Goal: Information Seeking & Learning: Learn about a topic

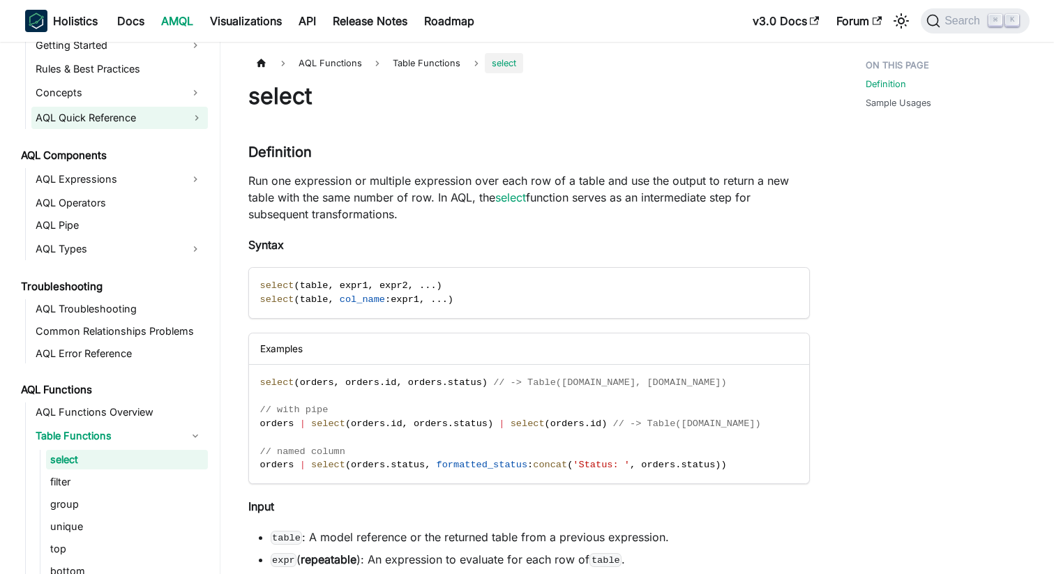
scroll to position [673, 0]
drag, startPoint x: 163, startPoint y: 152, endPoint x: 162, endPoint y: 105, distance: 47.4
click at [162, 135] on ul "AMQL What is AMQL? Design Principles Better than YAML AML (Modeling Language) A…" at bounding box center [112, 172] width 191 height 1579
click at [130, 27] on link "Docs" at bounding box center [131, 21] width 44 height 22
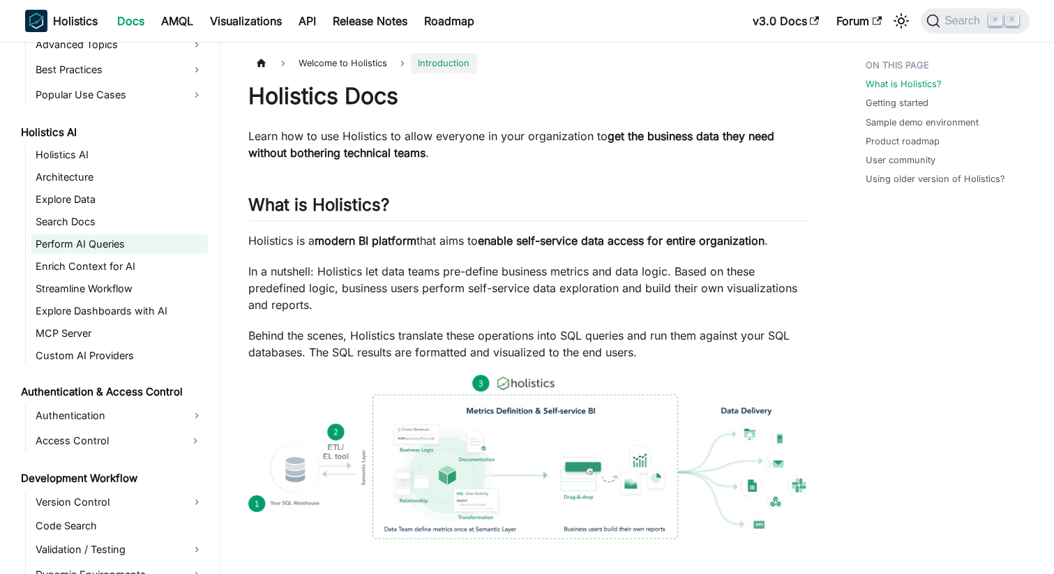
scroll to position [637, 0]
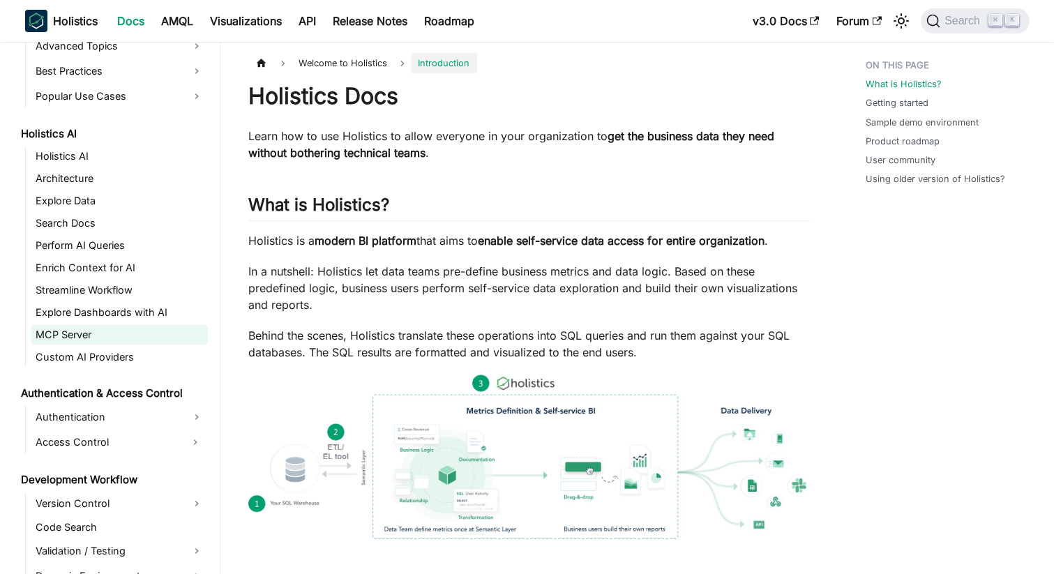
click at [84, 342] on link "MCP Server" at bounding box center [119, 335] width 176 height 20
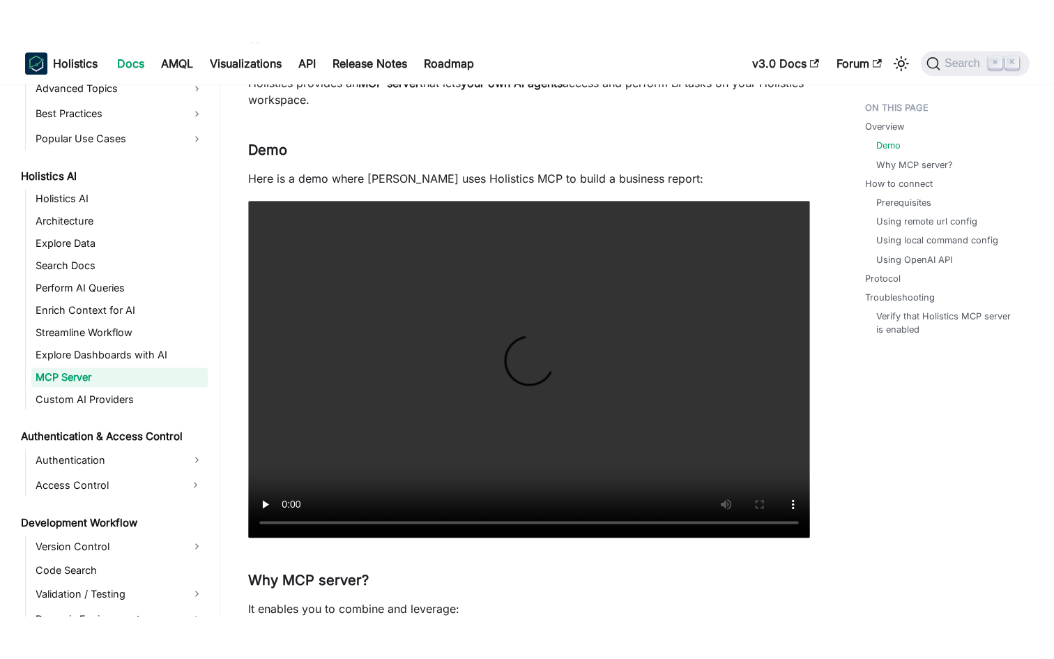
scroll to position [176, 0]
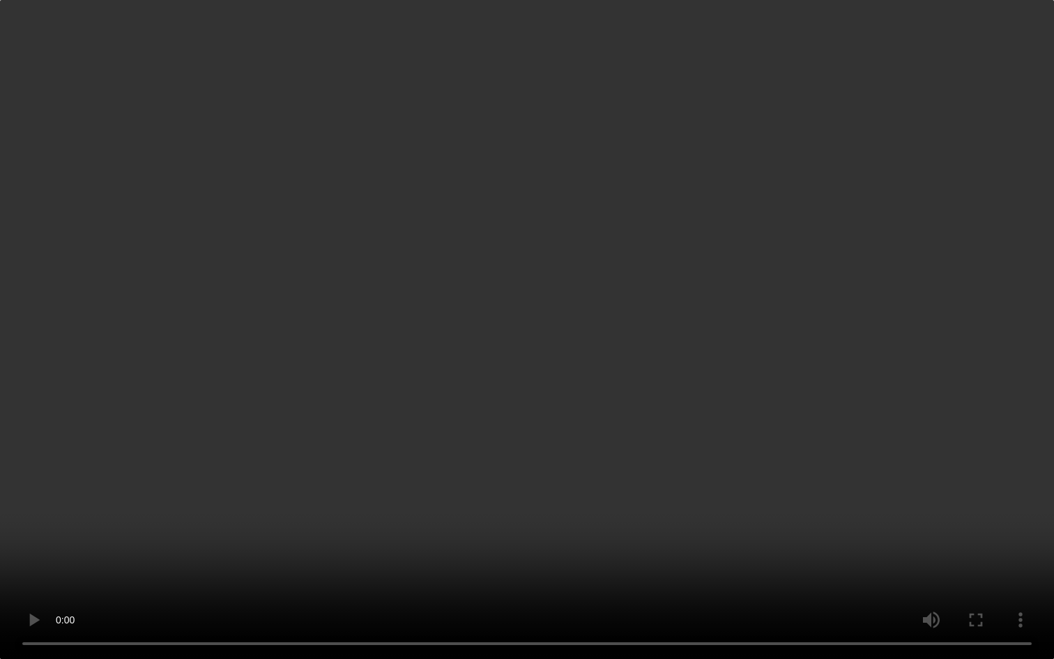
click at [183, 572] on video "Your browser does not support embedding video, but you can download it ." at bounding box center [527, 329] width 1054 height 659
click at [212, 536] on video "Your browser does not support embedding video, but you can download it ." at bounding box center [527, 329] width 1054 height 659
click at [296, 474] on video "Your browser does not support embedding video, but you can download it ." at bounding box center [527, 329] width 1054 height 659
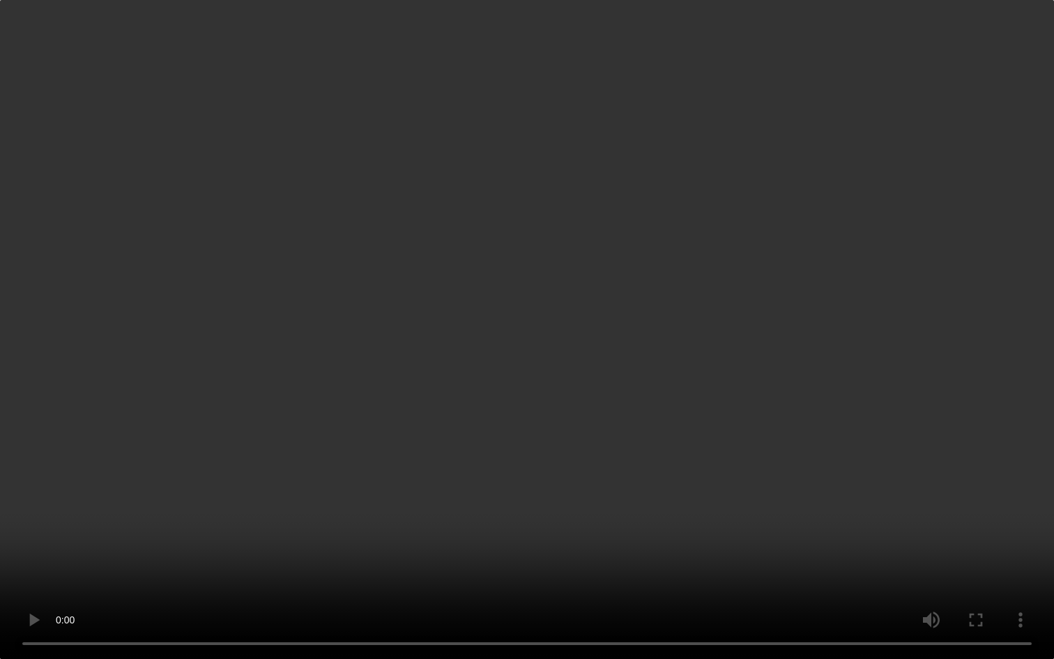
click at [564, 573] on video "Your browser does not support embedding video, but you can download it ." at bounding box center [527, 329] width 1054 height 659
click at [575, 573] on video "Your browser does not support embedding video, but you can download it ." at bounding box center [527, 329] width 1054 height 659
click at [626, 499] on video "Your browser does not support embedding video, but you can download it ." at bounding box center [527, 329] width 1054 height 659
